Goal: Task Accomplishment & Management: Manage account settings

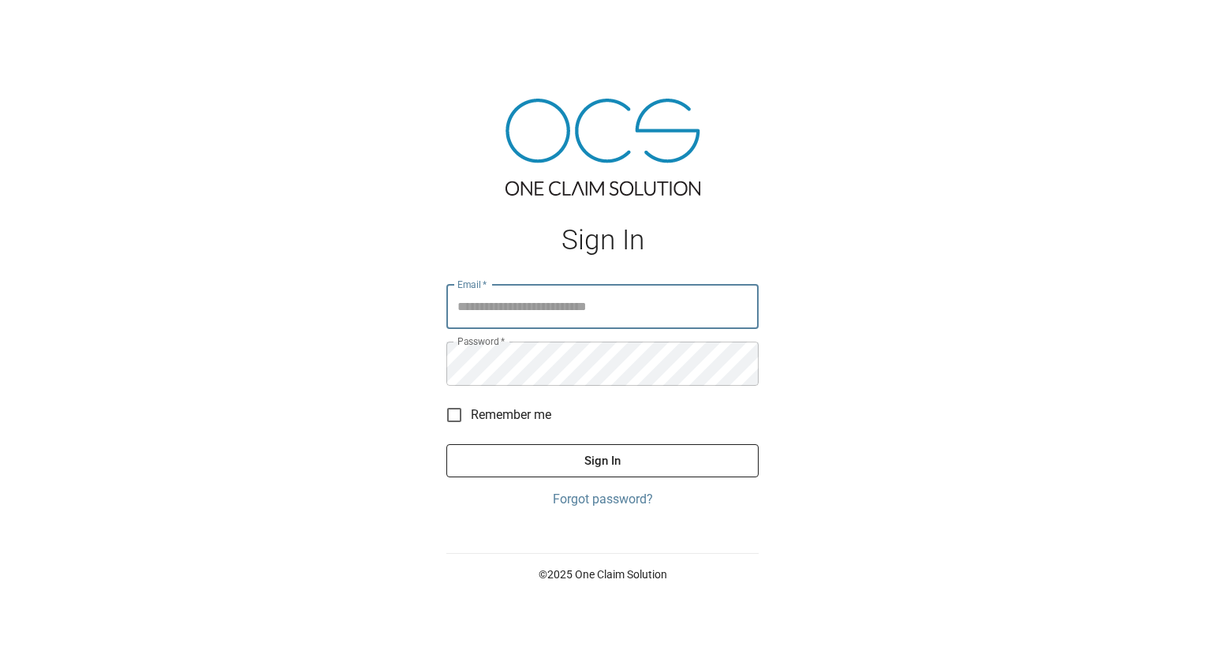
type input "**********"
click at [584, 444] on button "Sign In" at bounding box center [603, 460] width 312 height 33
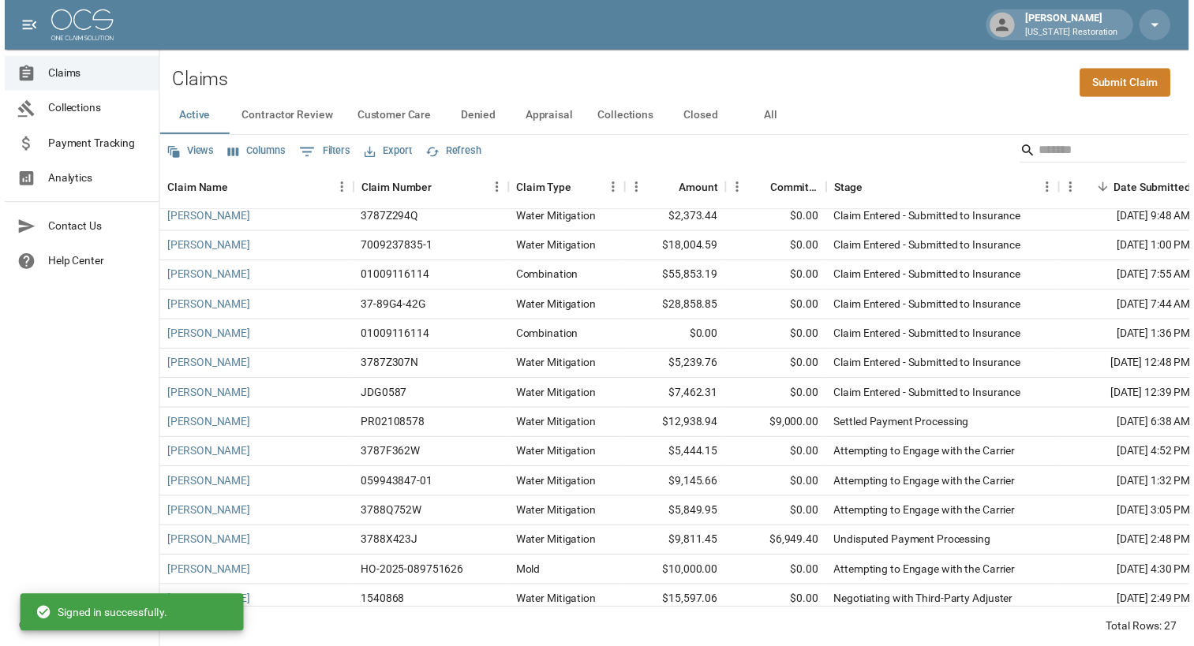
scroll to position [417, 0]
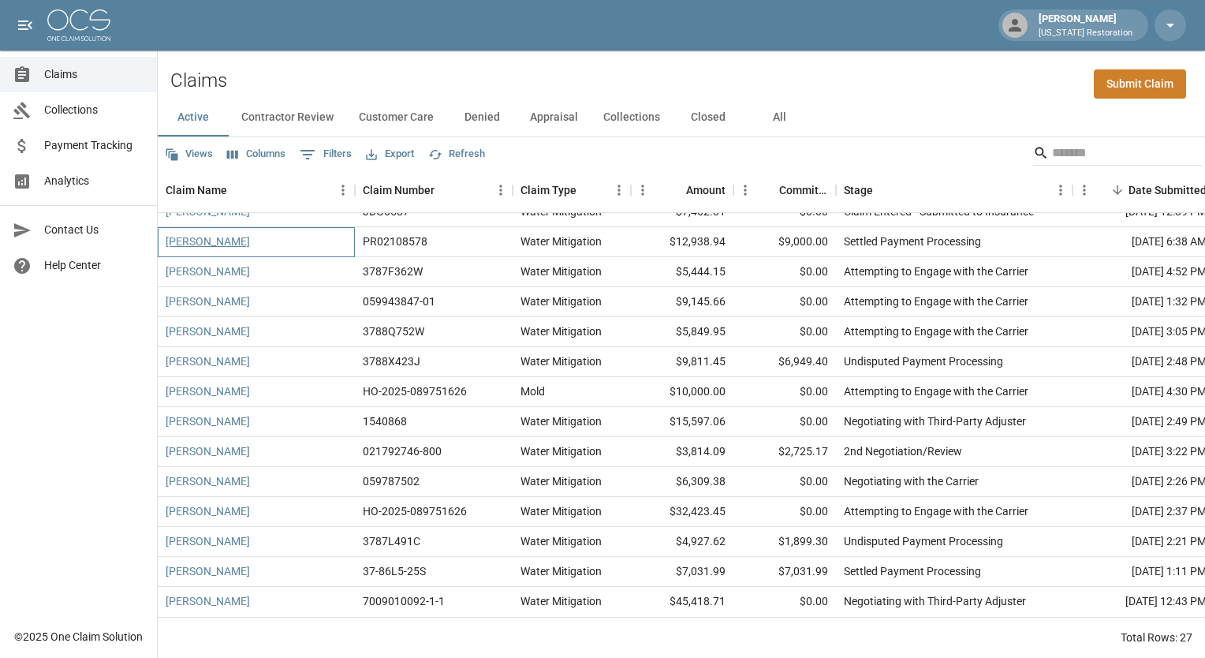
drag, startPoint x: 629, startPoint y: 615, endPoint x: 208, endPoint y: 222, distance: 575.5
click at [208, 227] on div "[PERSON_NAME]" at bounding box center [256, 242] width 197 height 30
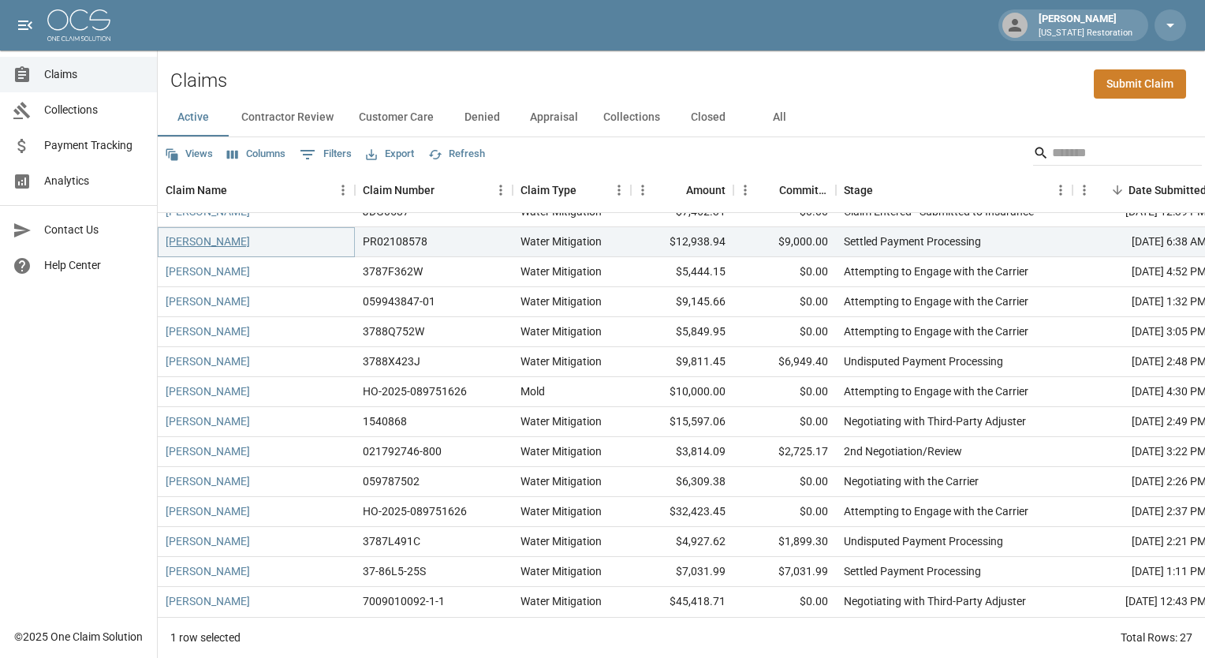
click at [202, 234] on link "[PERSON_NAME]" at bounding box center [208, 242] width 84 height 16
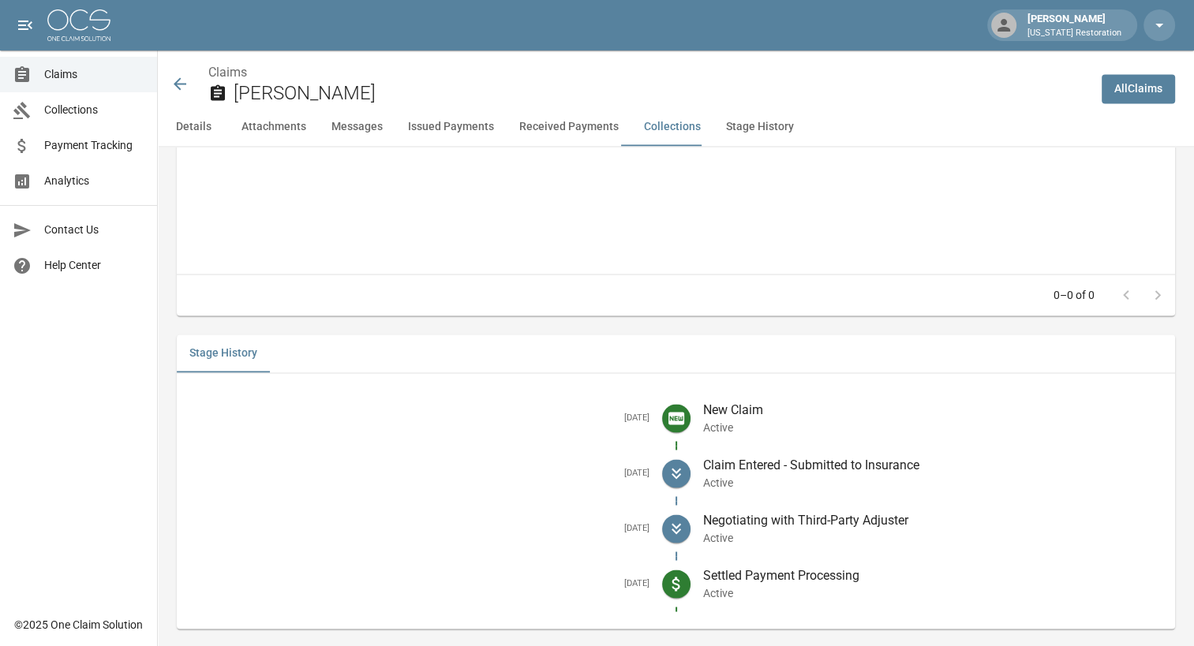
scroll to position [2596, 0]
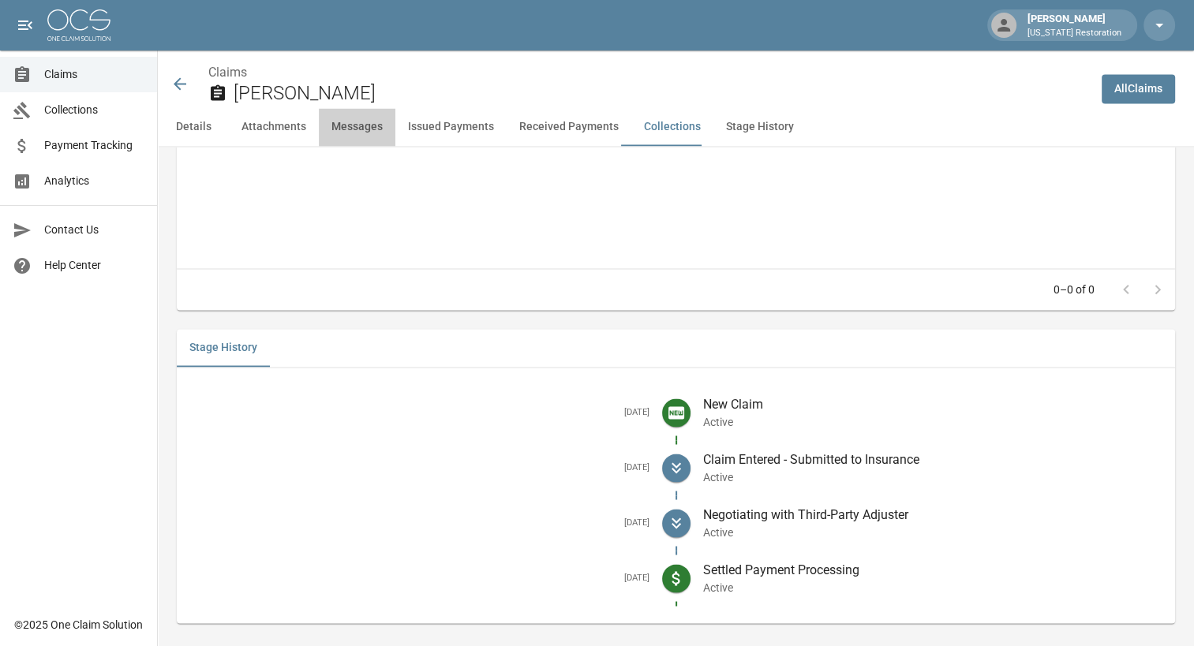
click at [361, 121] on button "Messages" at bounding box center [357, 127] width 77 height 38
